Goal: Task Accomplishment & Management: Manage account settings

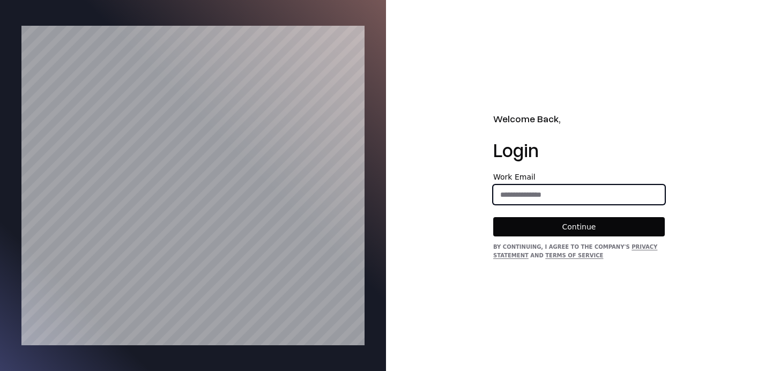
click at [550, 201] on input "email" at bounding box center [579, 194] width 170 height 19
type input "**********"
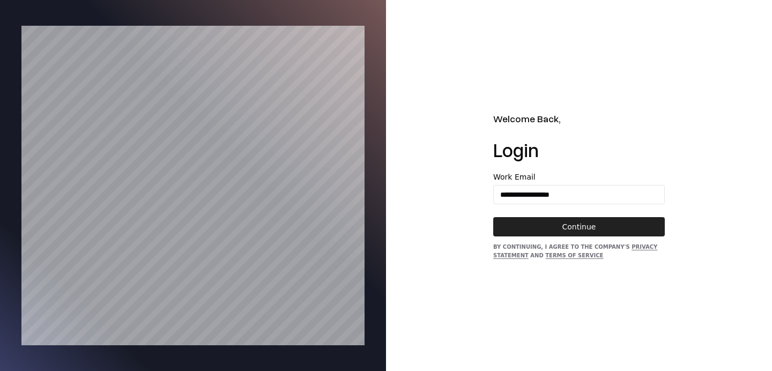
click at [550, 224] on button "Continue" at bounding box center [578, 226] width 171 height 19
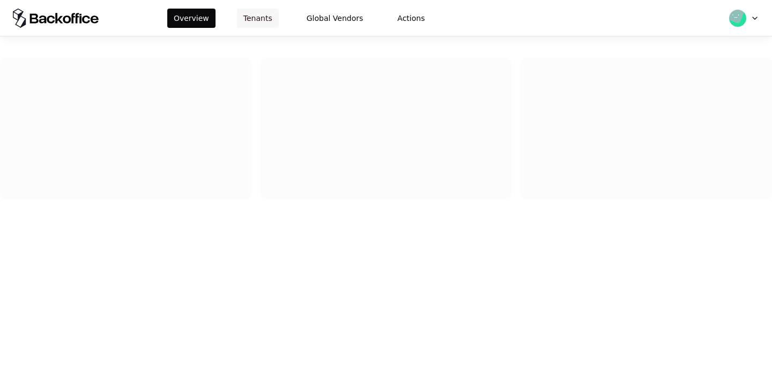
click at [258, 16] on button "Tenants" at bounding box center [258, 18] width 42 height 19
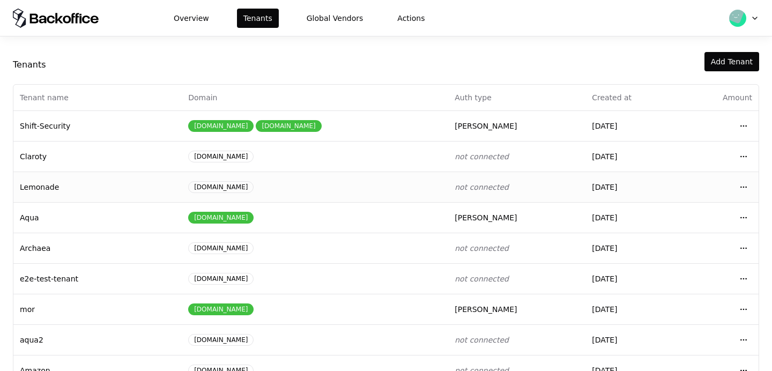
scroll to position [10, 0]
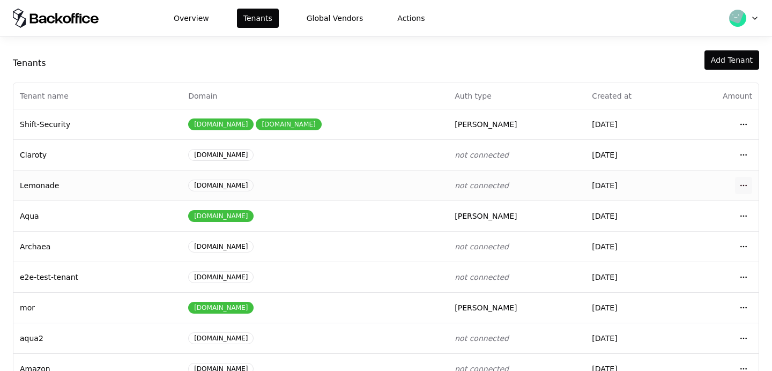
click at [743, 180] on html "Overview Tenants Global Vendors Actions Tenants Add Tenant Tenant name Domain A…" at bounding box center [386, 185] width 772 height 371
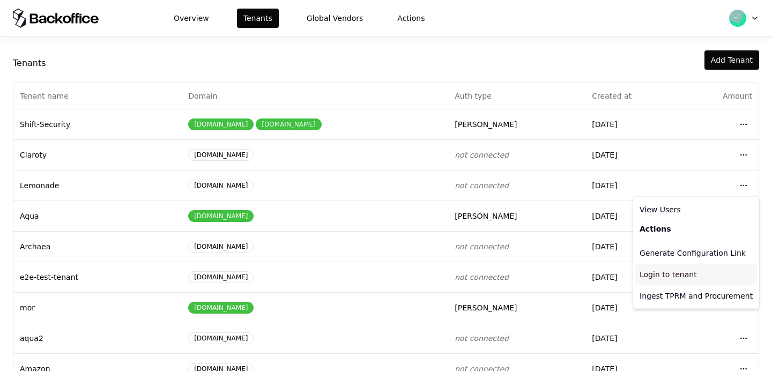
click at [677, 273] on div "Login to tenant" at bounding box center [696, 274] width 122 height 21
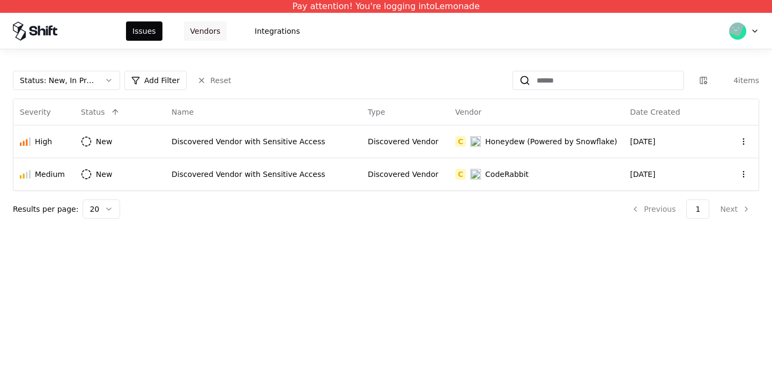
click at [197, 30] on button "Vendors" at bounding box center [205, 30] width 43 height 19
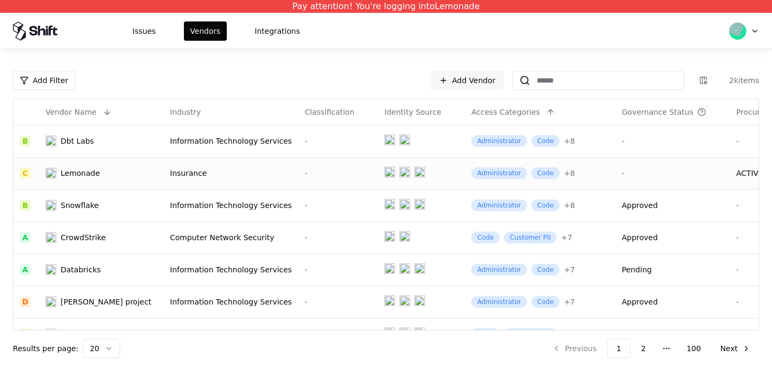
click at [236, 173] on div "Insurance" at bounding box center [231, 173] width 122 height 11
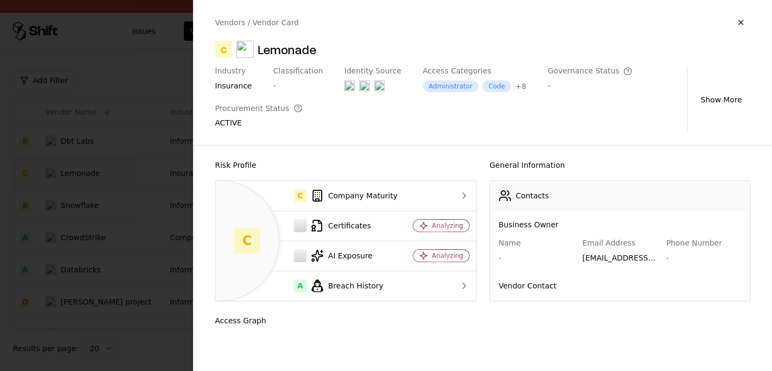
click at [148, 101] on div at bounding box center [386, 185] width 772 height 371
click at [742, 20] on button "button" at bounding box center [740, 22] width 19 height 19
click at [741, 23] on button "button" at bounding box center [740, 22] width 19 height 19
